Goal: Information Seeking & Learning: Learn about a topic

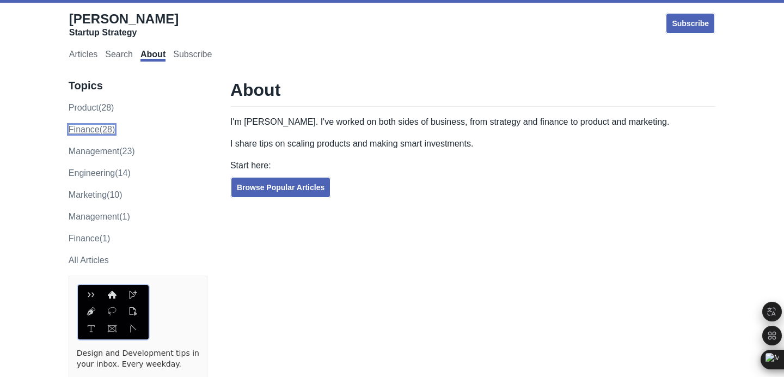
click at [96, 130] on link "finance (28)" at bounding box center [92, 129] width 46 height 9
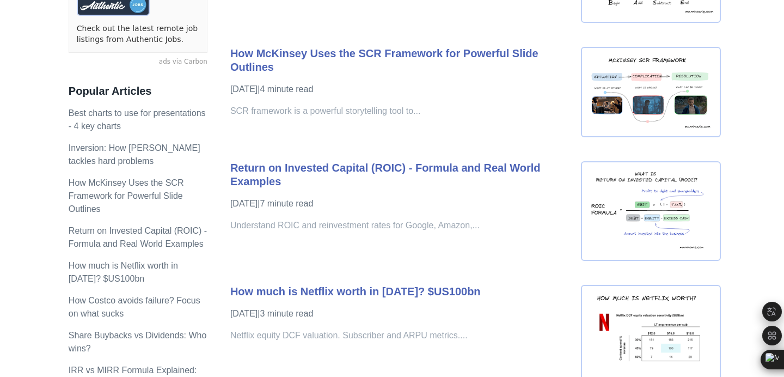
scroll to position [327, 0]
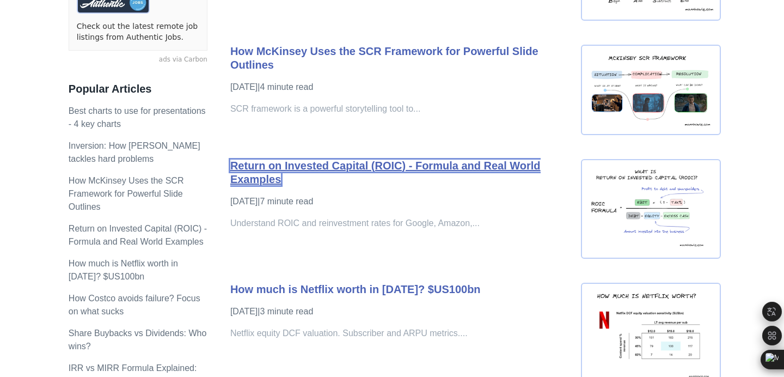
click at [483, 170] on link "Return on Invested Capital (ROIC) - Formula and Real World Examples" at bounding box center [385, 172] width 310 height 26
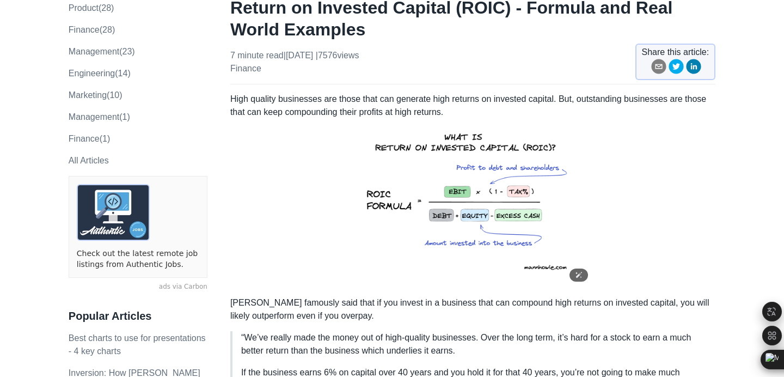
scroll to position [99, 0]
click at [610, 100] on p "High quality businesses are those that can generate high returns on invested ca…" at bounding box center [472, 190] width 485 height 195
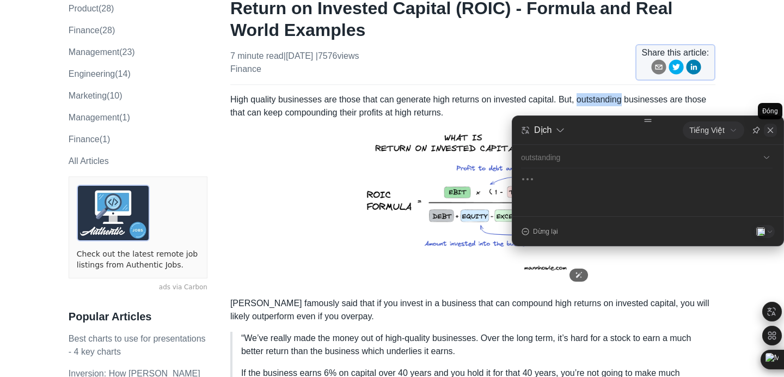
click at [771, 133] on icon at bounding box center [770, 130] width 9 height 9
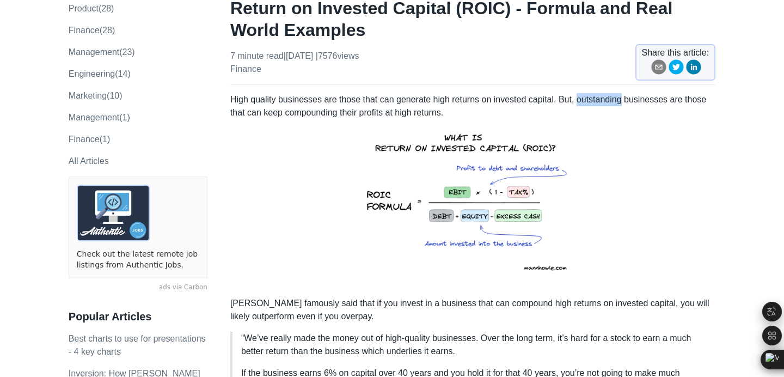
click at [597, 94] on p "High quality businesses are those that can generate high returns on invested ca…" at bounding box center [472, 190] width 485 height 195
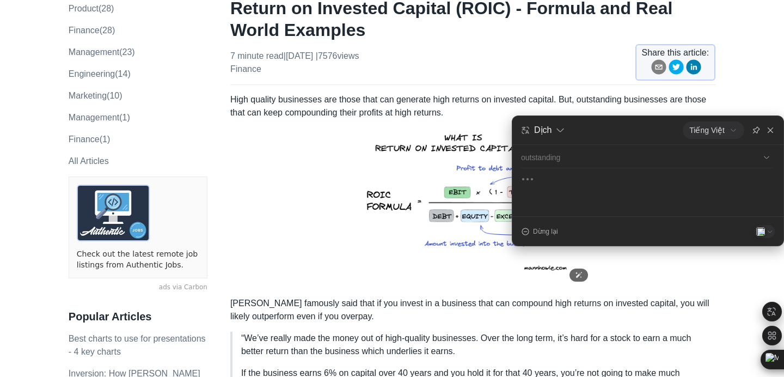
click at [567, 157] on div "outstanding" at bounding box center [639, 157] width 237 height 12
click at [765, 158] on icon at bounding box center [766, 157] width 7 height 7
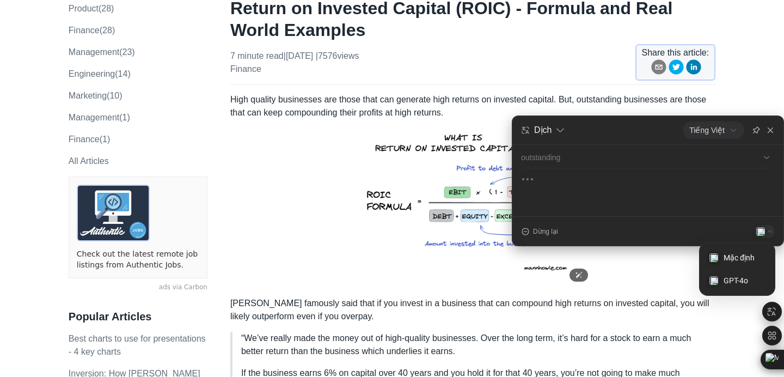
click at [763, 229] on img at bounding box center [760, 231] width 9 height 9
click at [742, 282] on span "GPT-4o" at bounding box center [744, 280] width 42 height 12
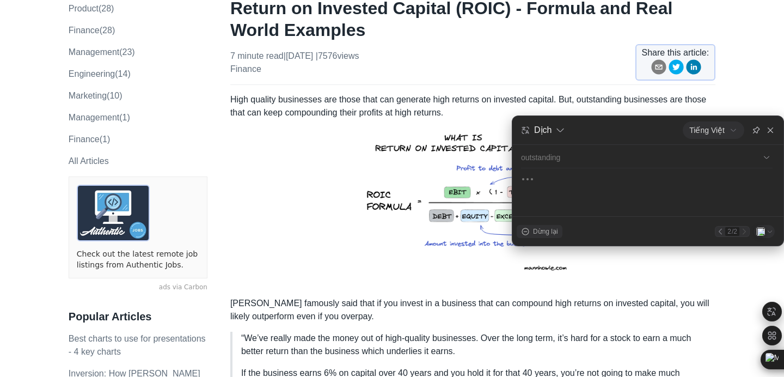
click at [530, 236] on div "Dừng lại" at bounding box center [540, 231] width 46 height 13
click at [542, 236] on div "Hỏi tiếp" at bounding box center [546, 231] width 50 height 10
type input "outstanding là gì"
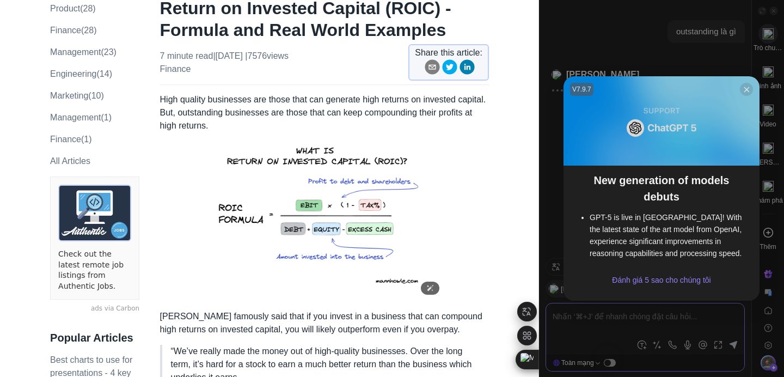
scroll to position [208, 0]
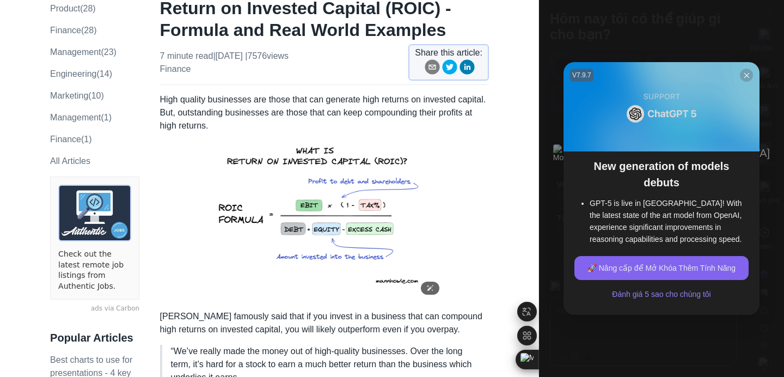
click at [746, 79] on icon at bounding box center [746, 75] width 8 height 8
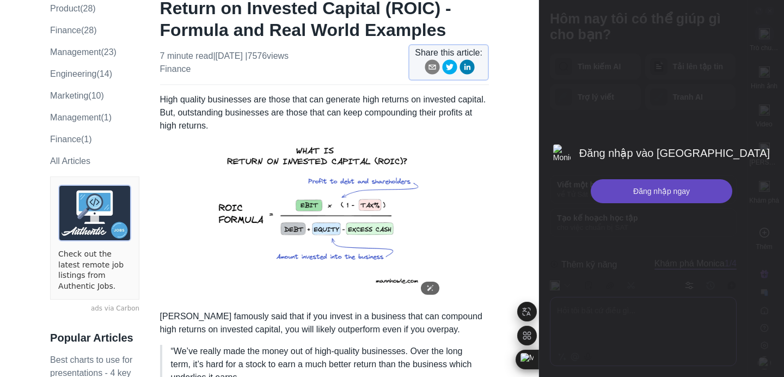
click at [643, 194] on div "Đăng nhập ngay" at bounding box center [662, 191] width 142 height 24
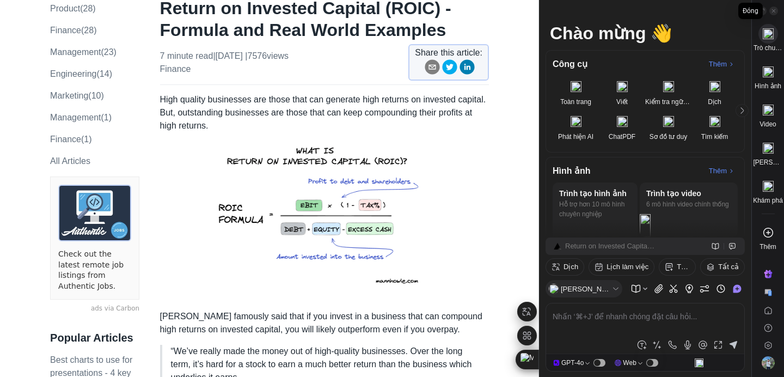
click at [775, 8] on icon at bounding box center [773, 10] width 5 height 5
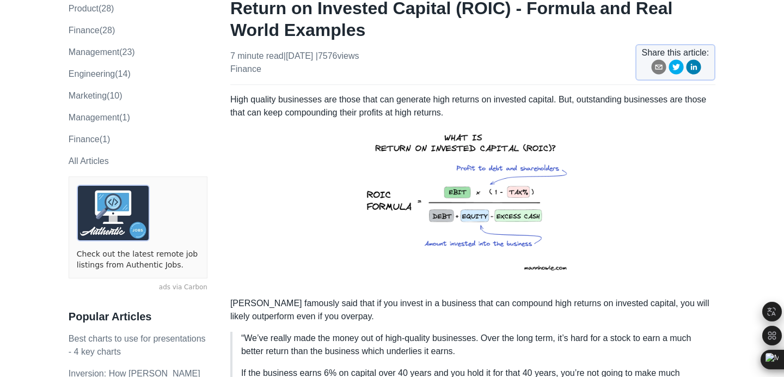
click at [596, 100] on p "High quality businesses are those that can generate high returns on invested ca…" at bounding box center [472, 190] width 485 height 195
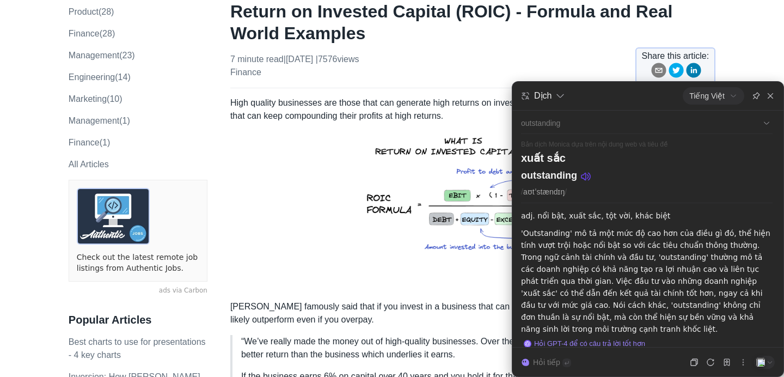
scroll to position [92, 0]
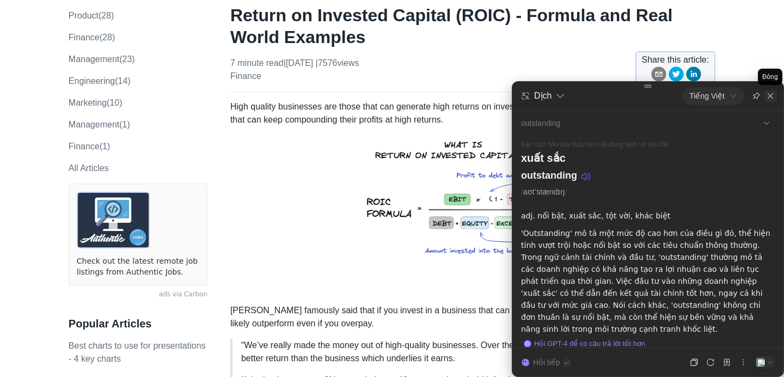
click at [775, 97] on div at bounding box center [770, 95] width 13 height 13
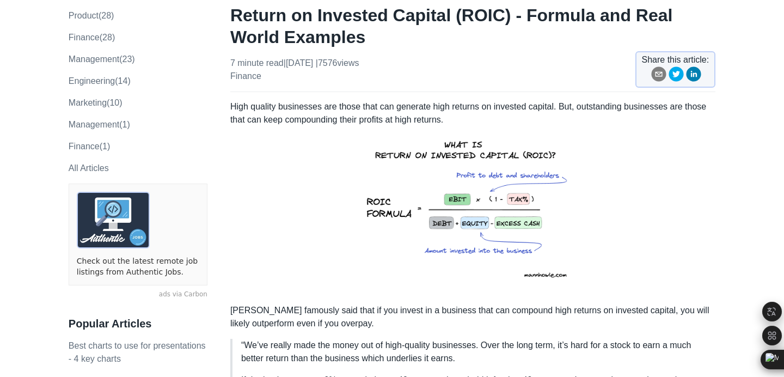
click at [623, 115] on p "High quality businesses are those that can generate high returns on invested ca…" at bounding box center [472, 197] width 485 height 195
drag, startPoint x: 584, startPoint y: 107, endPoint x: 677, endPoint y: 108, distance: 92.5
click at [677, 108] on p "High quality businesses are those that can generate high returns on invested ca…" at bounding box center [472, 197] width 485 height 195
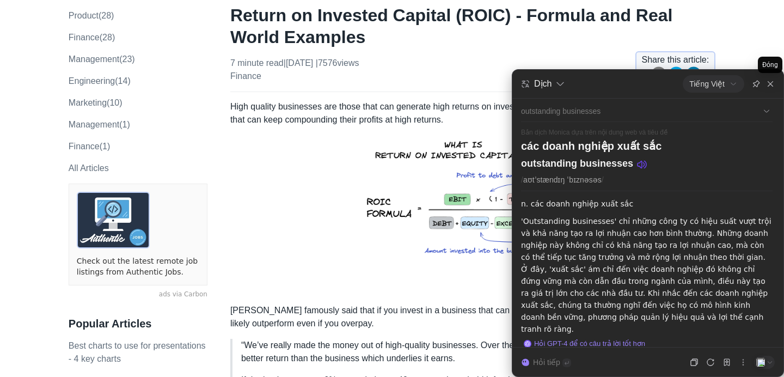
click at [771, 83] on icon at bounding box center [769, 83] width 5 height 5
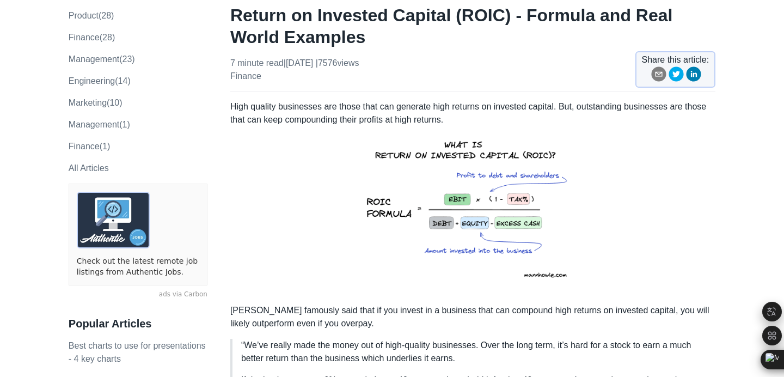
click at [661, 140] on p "High quality businesses are those that can generate high returns on invested ca…" at bounding box center [472, 197] width 485 height 195
click at [326, 116] on p "High quality businesses are those that can generate high returns on invested ca…" at bounding box center [472, 197] width 485 height 195
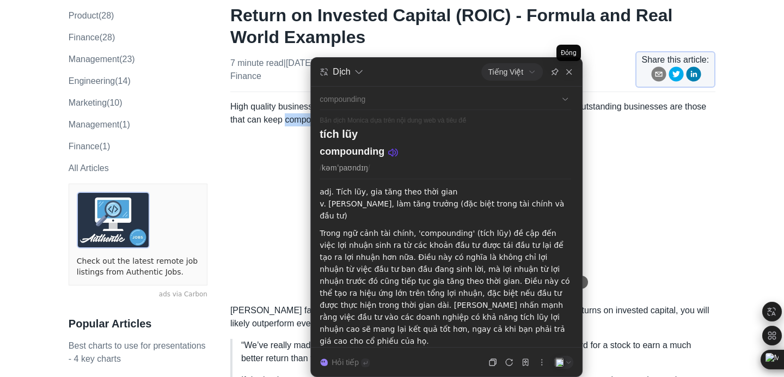
click at [570, 69] on icon at bounding box center [568, 71] width 9 height 9
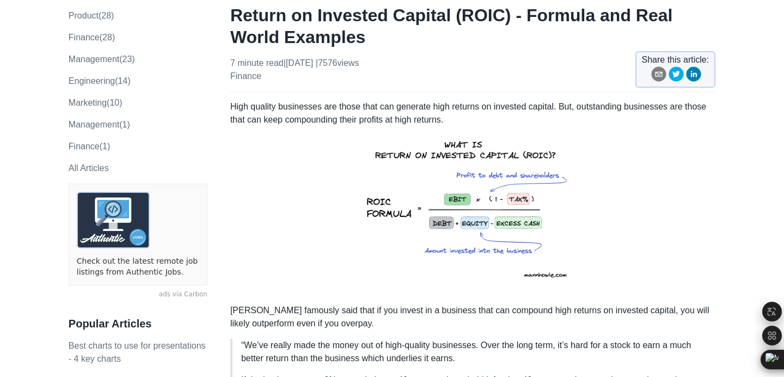
click at [609, 122] on p "High quality businesses are those that can generate high returns on invested ca…" at bounding box center [472, 197] width 485 height 195
